Goal: Task Accomplishment & Management: Manage account settings

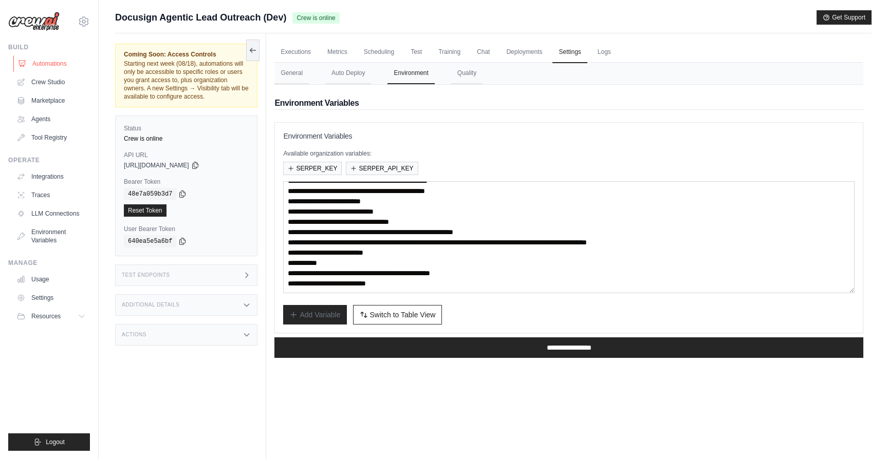
click at [53, 67] on link "Automations" at bounding box center [52, 64] width 78 height 16
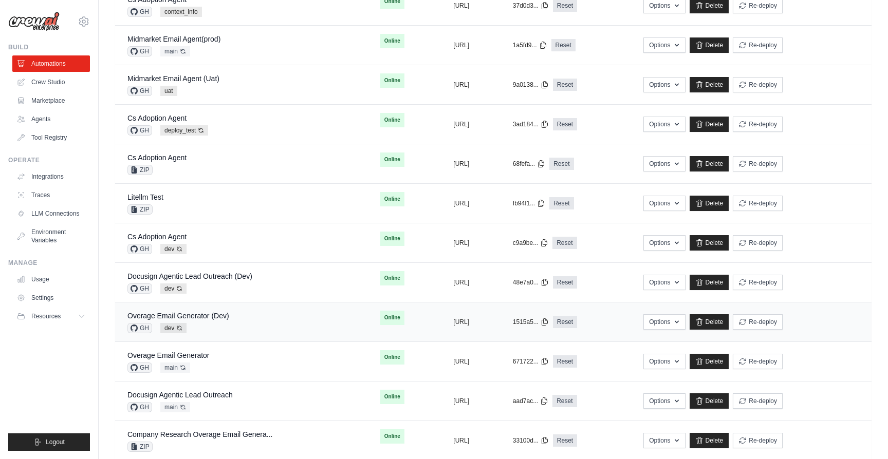
scroll to position [279, 0]
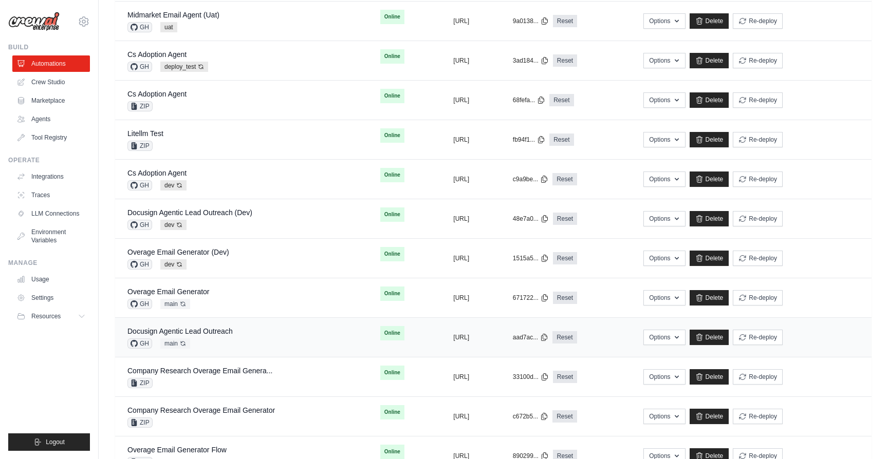
click at [256, 326] on div "Docusign Agentic Lead Outreach GH main Auto-deploy enabled" at bounding box center [241, 337] width 228 height 23
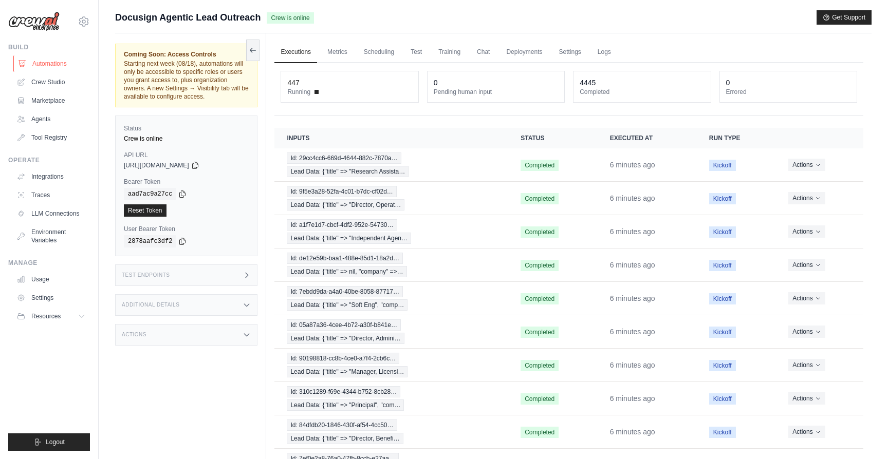
click at [63, 68] on link "Automations" at bounding box center [52, 64] width 78 height 16
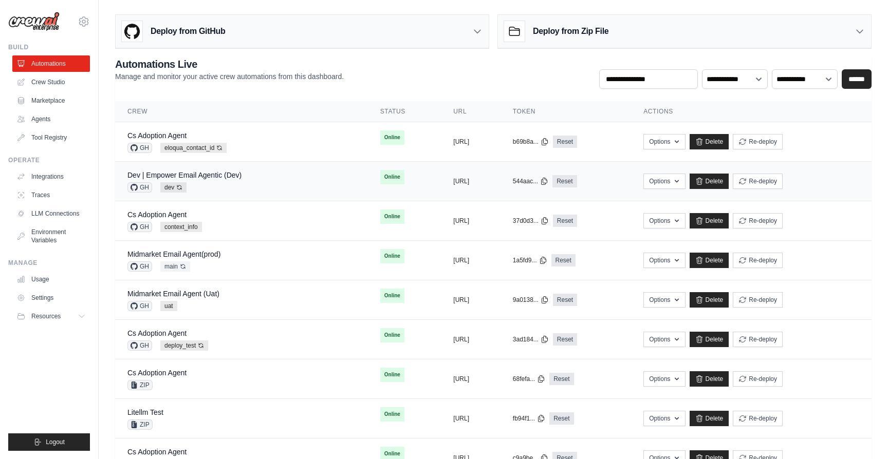
click at [274, 188] on div "Dev | Empower Email Agentic (Dev) GH dev Auto-deploy enabled" at bounding box center [241, 181] width 228 height 23
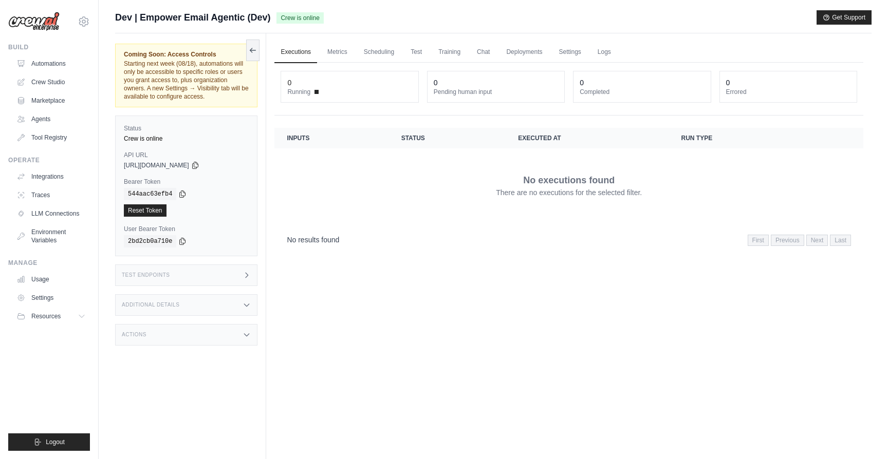
click at [220, 311] on div "Additional Details" at bounding box center [186, 305] width 142 height 22
click at [345, 55] on link "Metrics" at bounding box center [337, 53] width 32 height 22
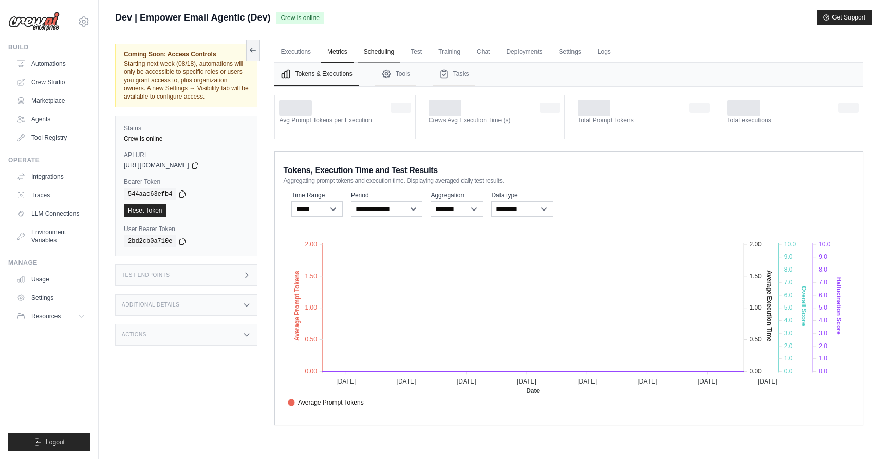
click at [364, 57] on link "Scheduling" at bounding box center [379, 53] width 43 height 22
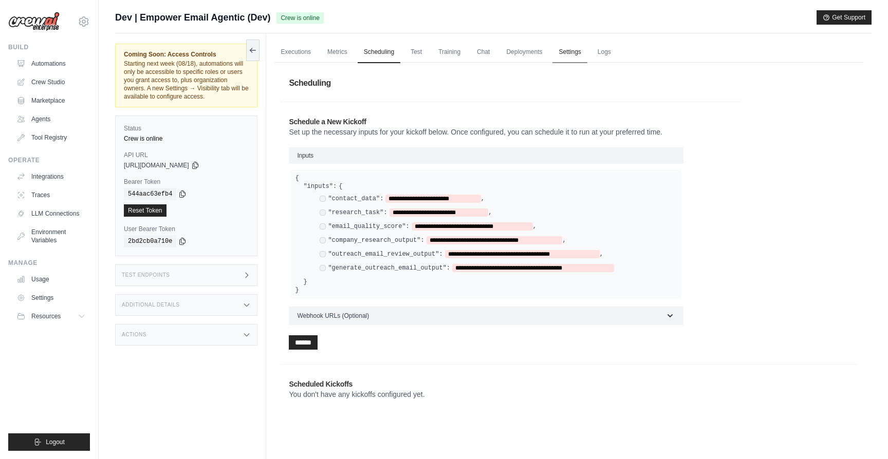
click at [569, 47] on link "Settings" at bounding box center [569, 53] width 34 height 22
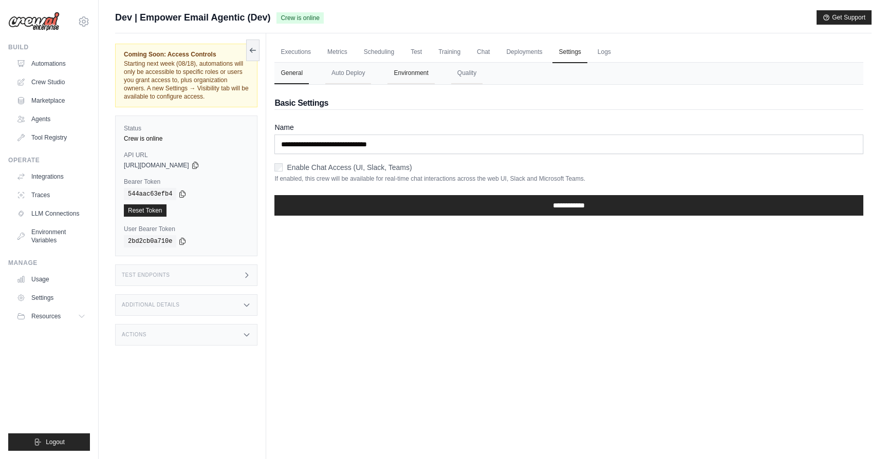
click at [420, 82] on button "Environment" at bounding box center [410, 74] width 47 height 22
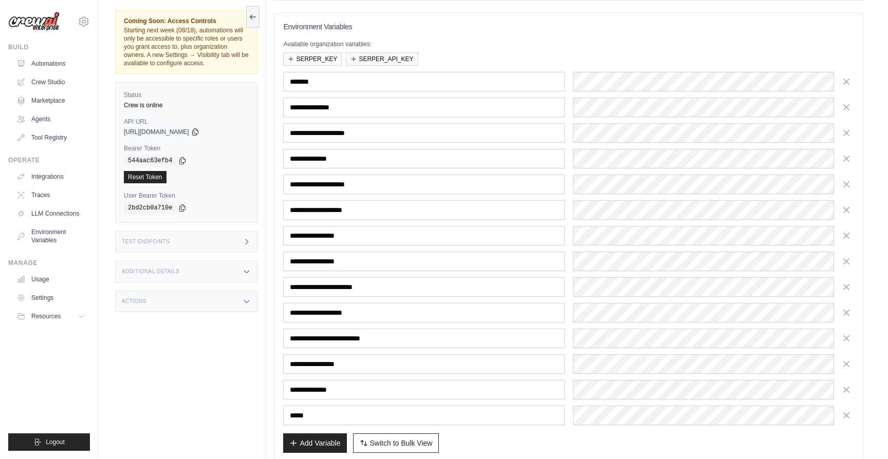
scroll to position [143, 0]
